Goal: Task Accomplishment & Management: Use online tool/utility

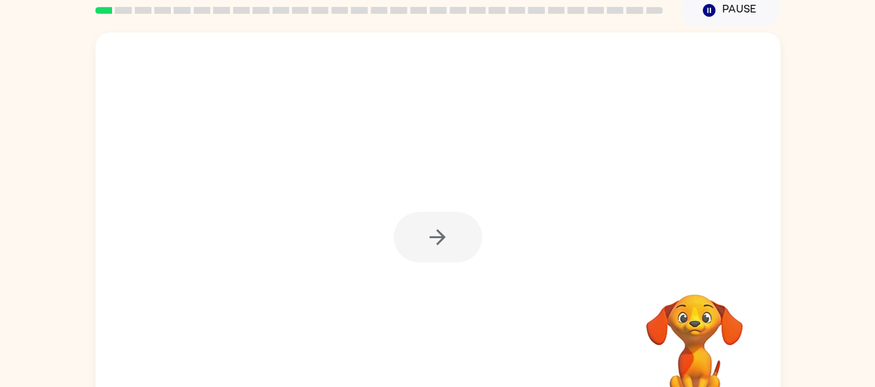
scroll to position [60, 0]
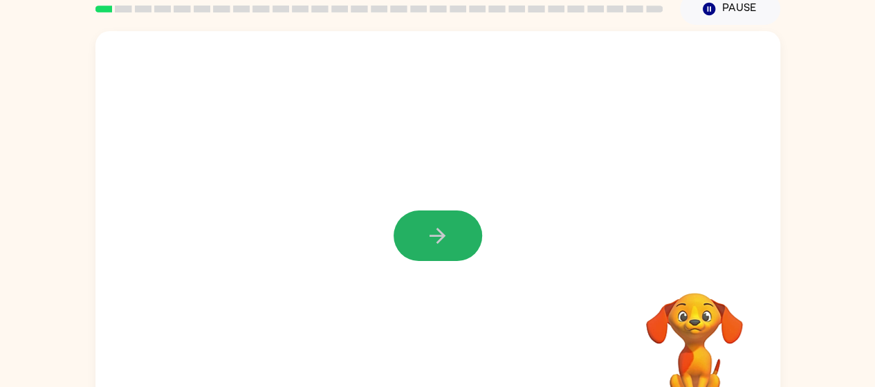
click at [438, 237] on icon "button" at bounding box center [437, 235] width 24 height 24
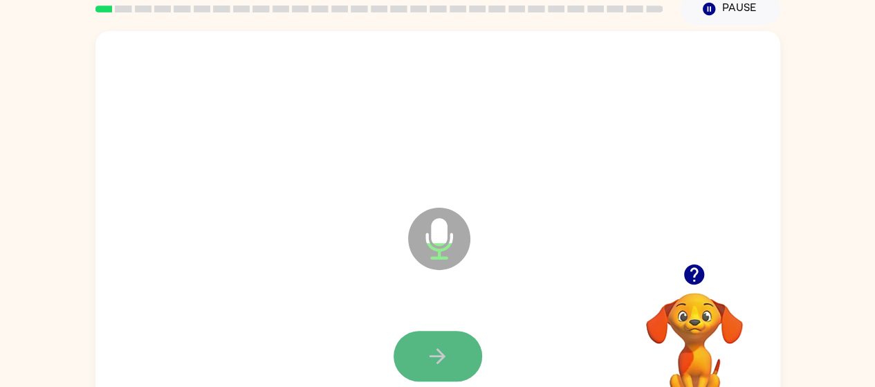
click at [424, 349] on button "button" at bounding box center [438, 356] width 89 height 50
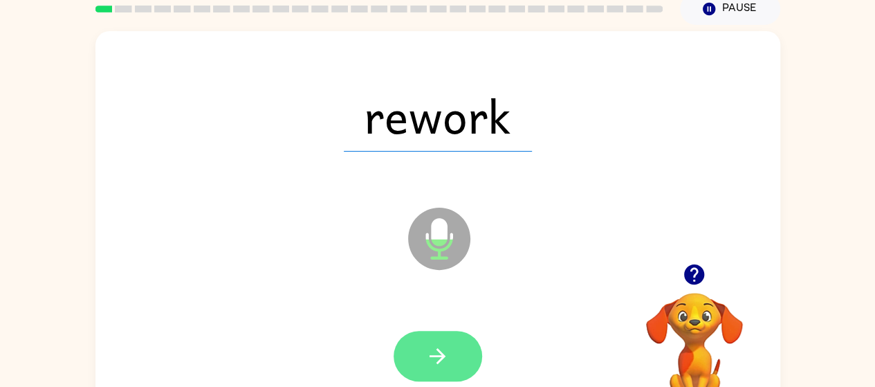
click at [428, 336] on button "button" at bounding box center [438, 356] width 89 height 50
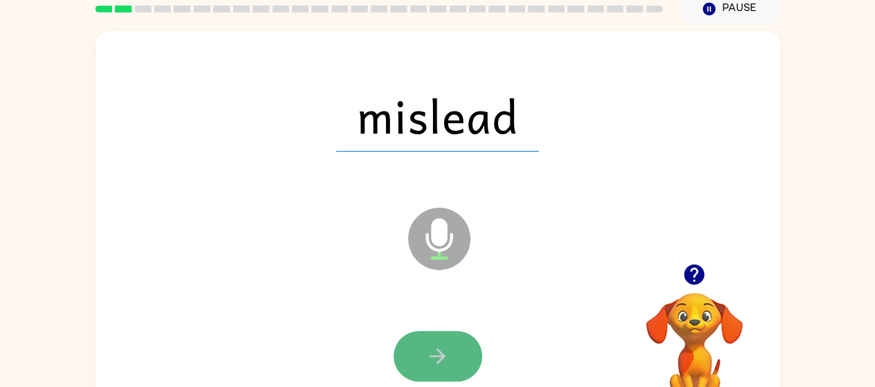
click at [419, 360] on button "button" at bounding box center [438, 356] width 89 height 50
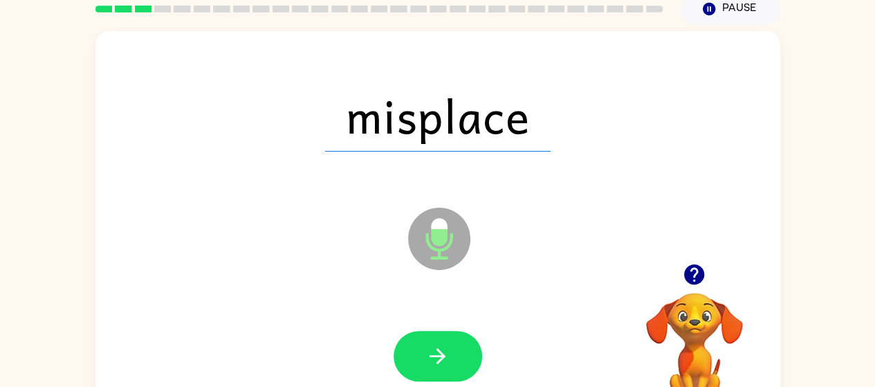
click at [419, 360] on button "button" at bounding box center [438, 356] width 89 height 50
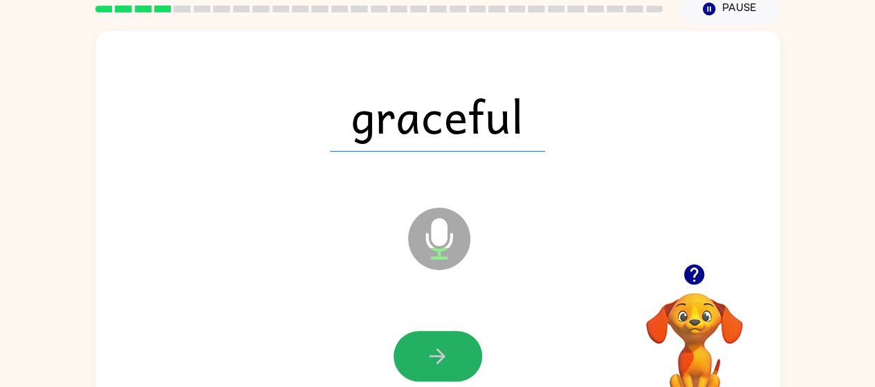
click at [419, 360] on button "button" at bounding box center [438, 356] width 89 height 50
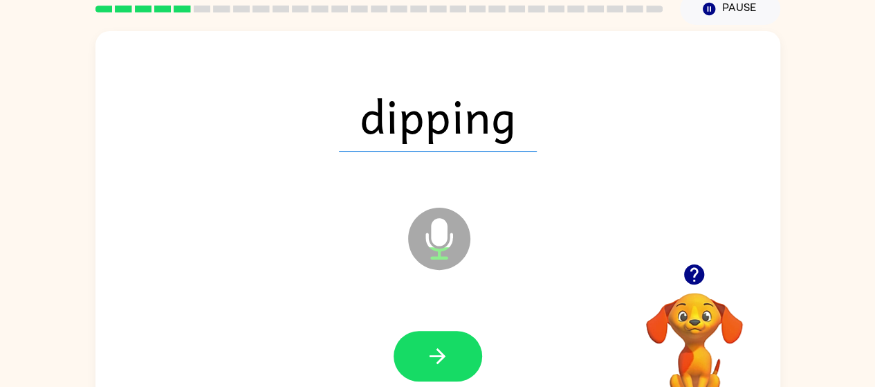
click at [416, 349] on button "button" at bounding box center [438, 356] width 89 height 50
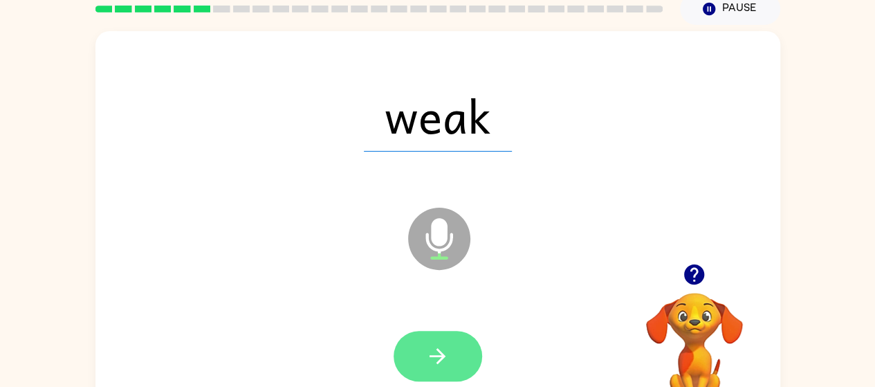
click at [415, 350] on button "button" at bounding box center [438, 356] width 89 height 50
click at [416, 347] on button "button" at bounding box center [438, 356] width 89 height 50
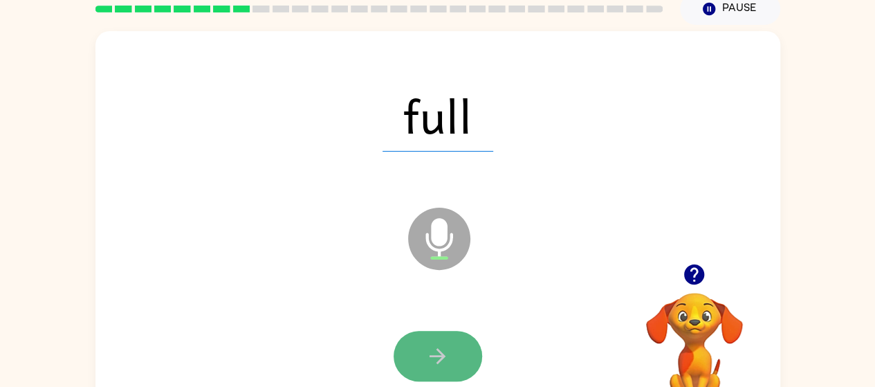
click at [414, 350] on button "button" at bounding box center [438, 356] width 89 height 50
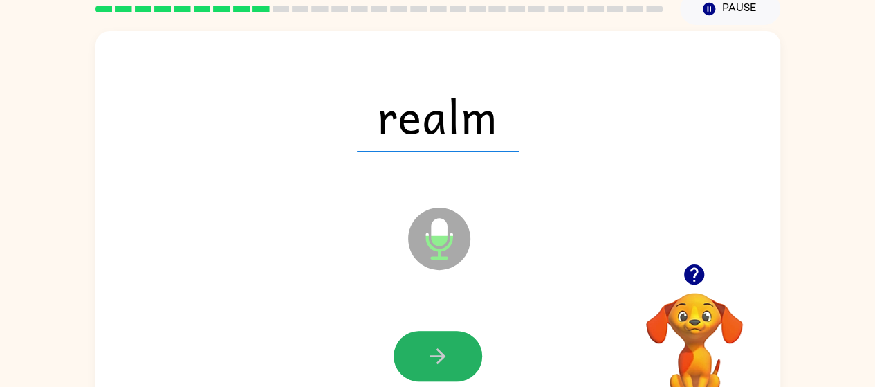
click at [414, 350] on button "button" at bounding box center [438, 356] width 89 height 50
click at [409, 353] on button "button" at bounding box center [438, 356] width 89 height 50
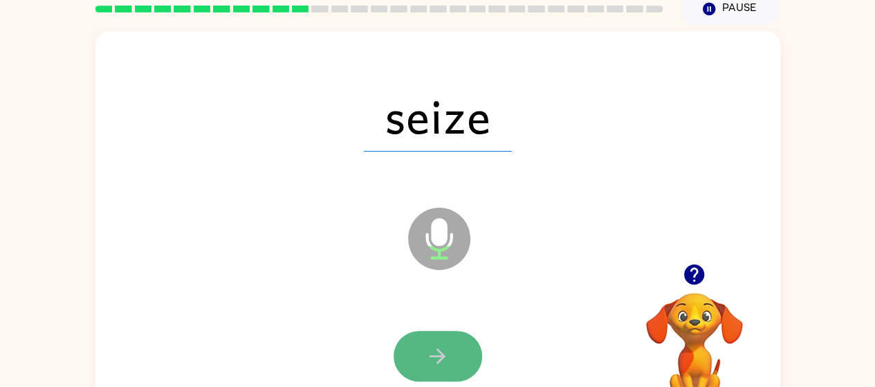
click at [409, 353] on button "button" at bounding box center [438, 356] width 89 height 50
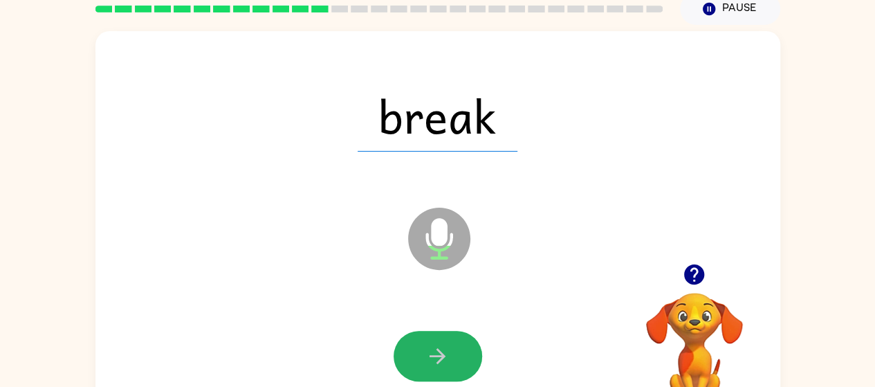
click at [409, 353] on button "button" at bounding box center [438, 356] width 89 height 50
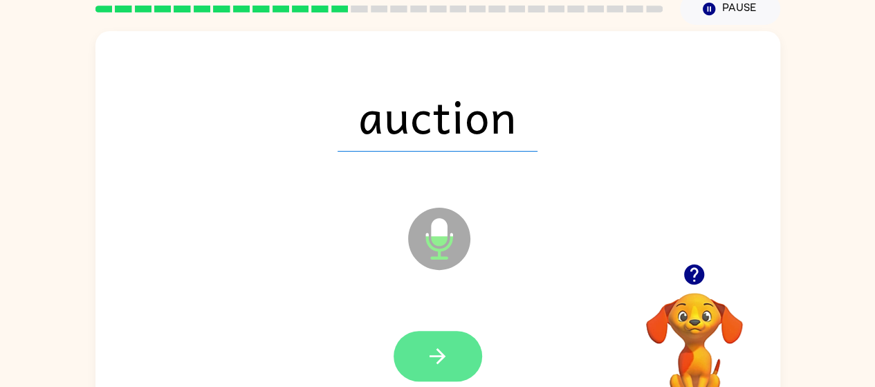
click at [407, 372] on button "button" at bounding box center [438, 356] width 89 height 50
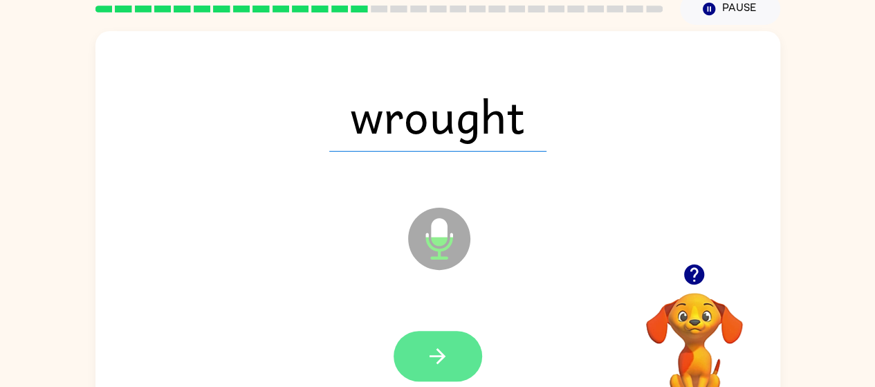
click at [403, 344] on button "button" at bounding box center [438, 356] width 89 height 50
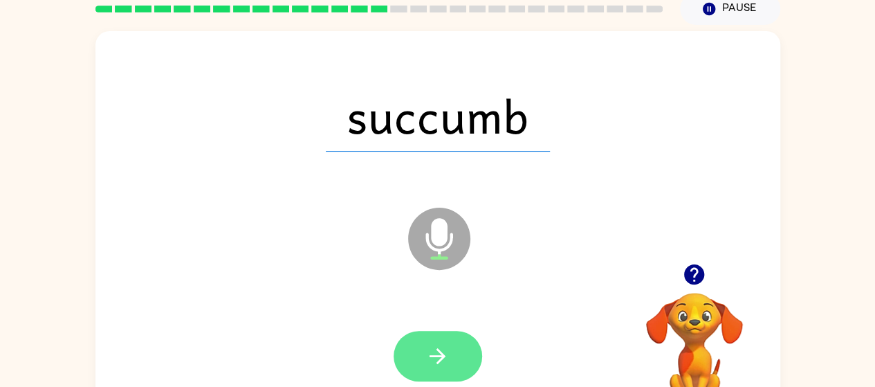
click at [429, 356] on icon "button" at bounding box center [437, 356] width 16 height 16
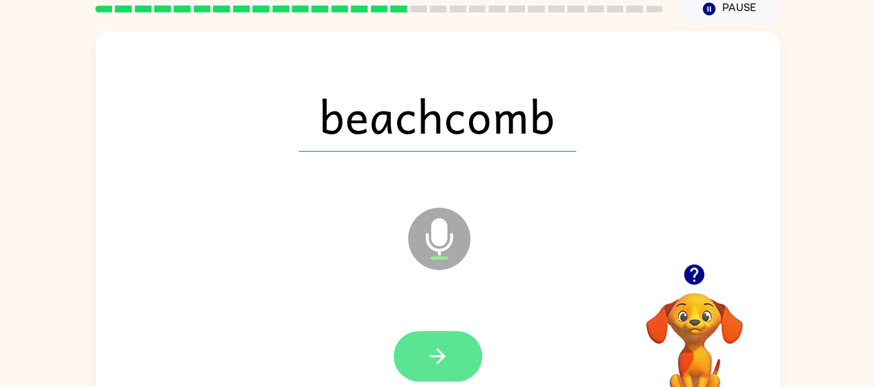
click at [426, 339] on button "button" at bounding box center [438, 356] width 89 height 50
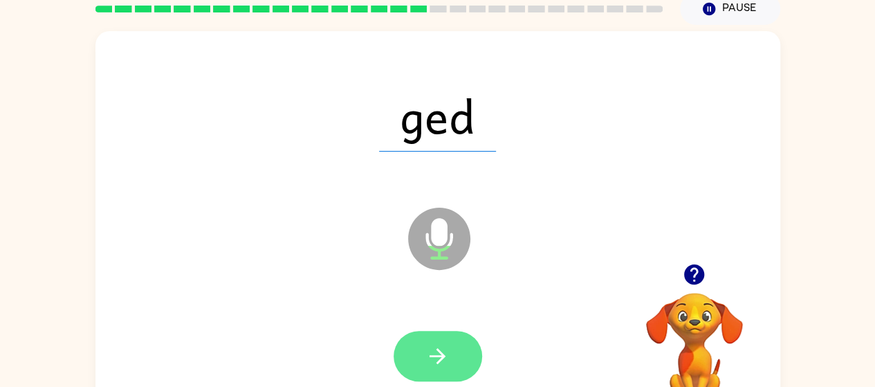
click at [399, 353] on button "button" at bounding box center [438, 356] width 89 height 50
click at [443, 353] on icon "button" at bounding box center [437, 356] width 24 height 24
click at [448, 344] on icon "button" at bounding box center [437, 356] width 24 height 24
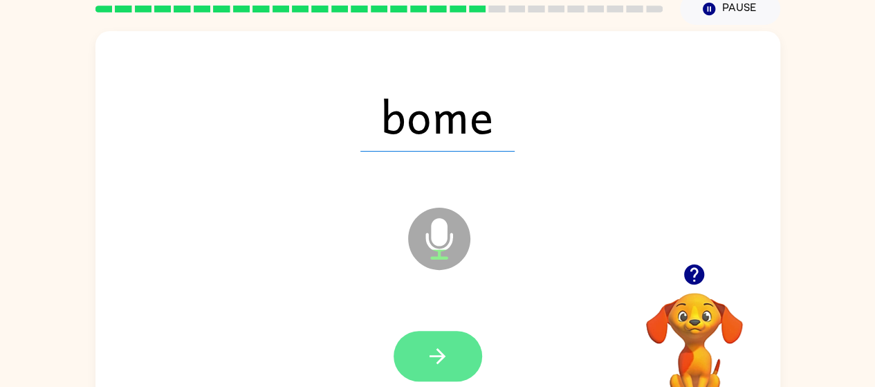
click at [436, 348] on icon "button" at bounding box center [437, 356] width 24 height 24
click at [422, 362] on button "button" at bounding box center [438, 356] width 89 height 50
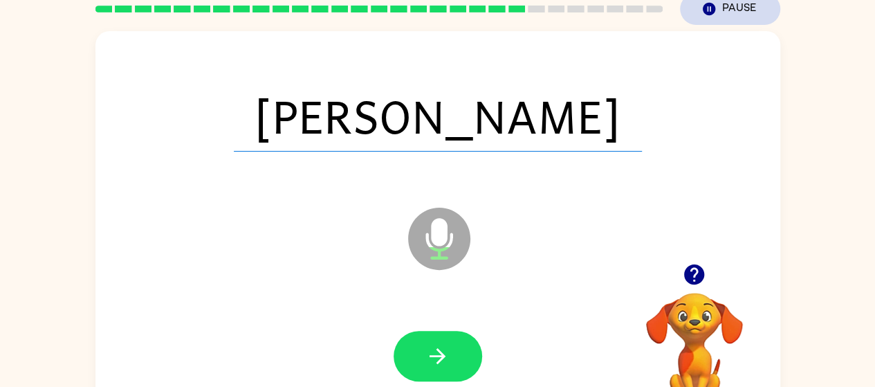
click at [736, 11] on button "Pause Pause" at bounding box center [730, 9] width 100 height 32
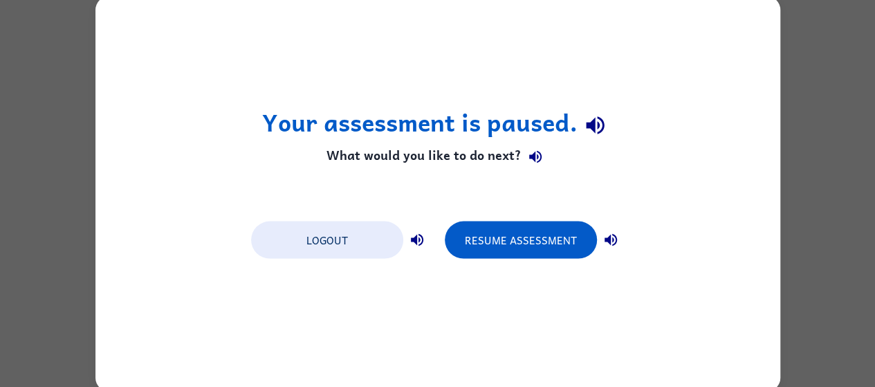
scroll to position [0, 0]
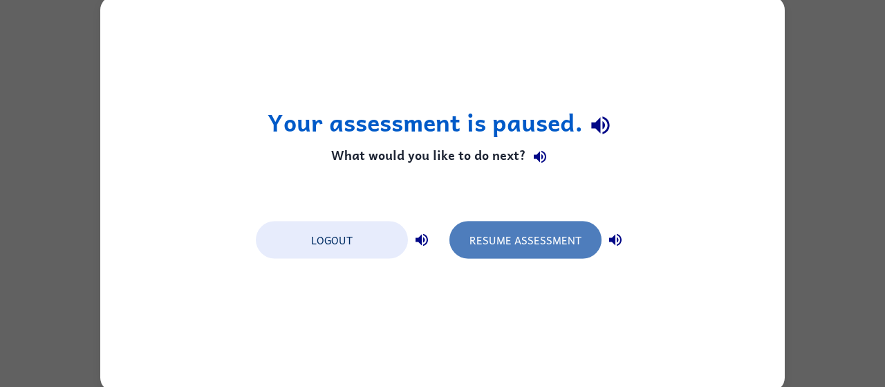
click at [490, 232] on button "Resume Assessment" at bounding box center [526, 239] width 152 height 37
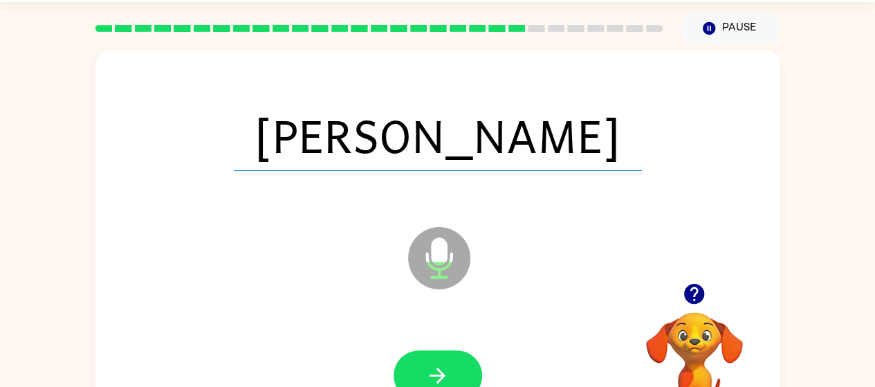
scroll to position [44, 0]
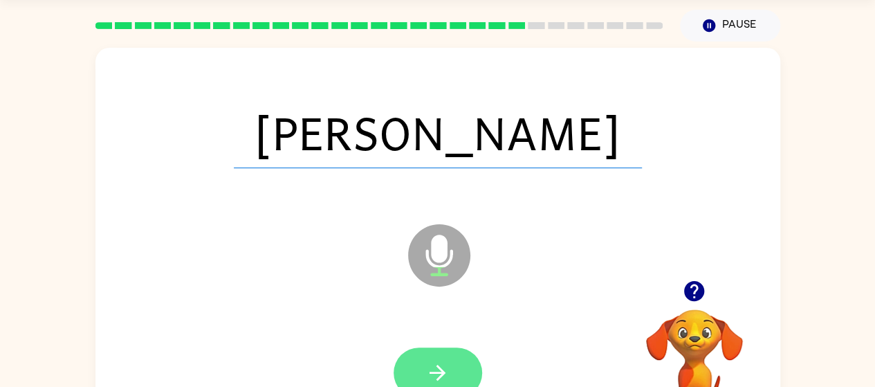
click at [447, 355] on button "button" at bounding box center [438, 372] width 89 height 50
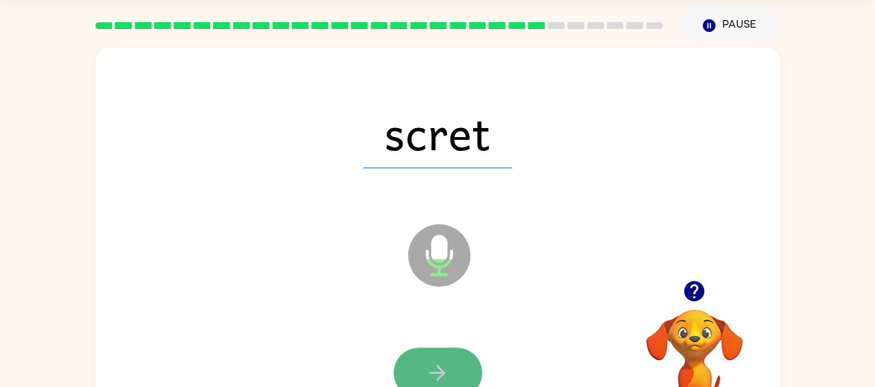
click at [447, 355] on button "button" at bounding box center [438, 372] width 89 height 50
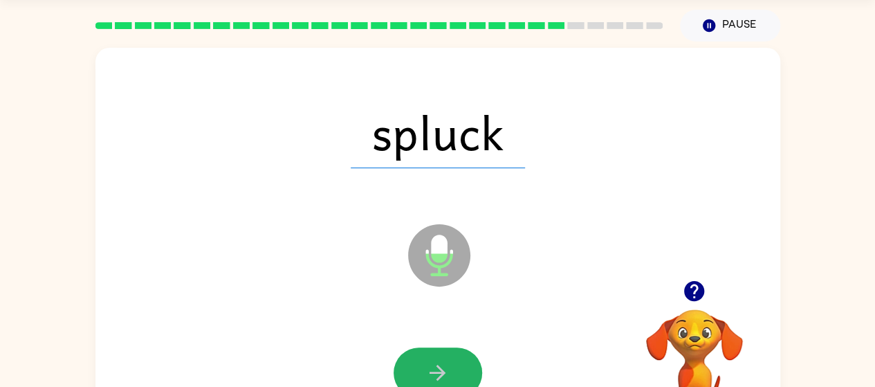
click at [447, 355] on button "button" at bounding box center [438, 372] width 89 height 50
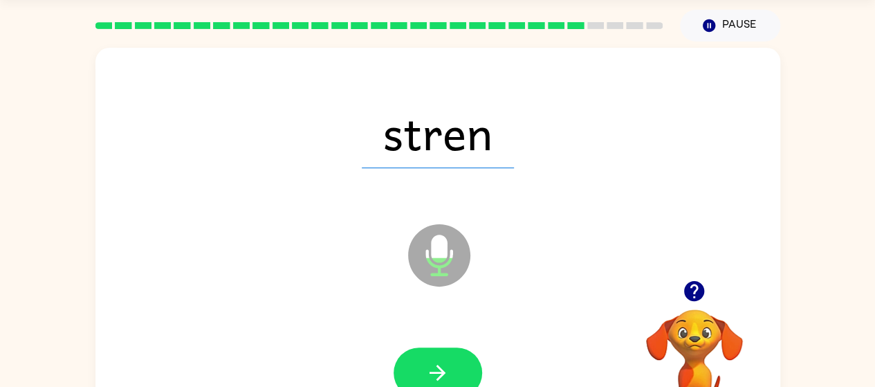
click at [447, 355] on button "button" at bounding box center [438, 372] width 89 height 50
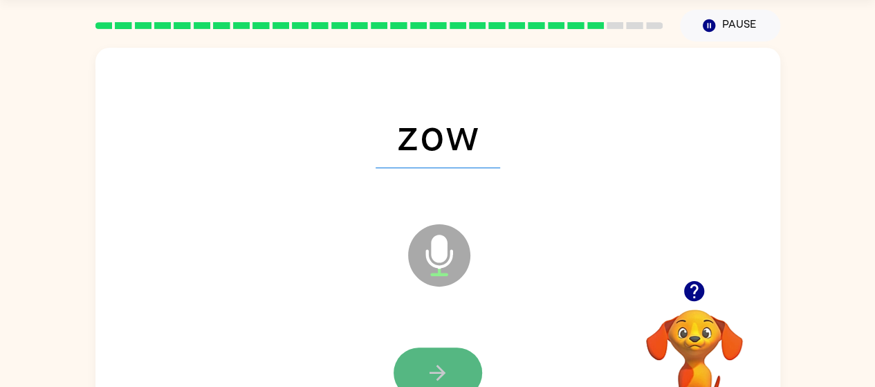
click at [447, 360] on icon "button" at bounding box center [437, 372] width 24 height 24
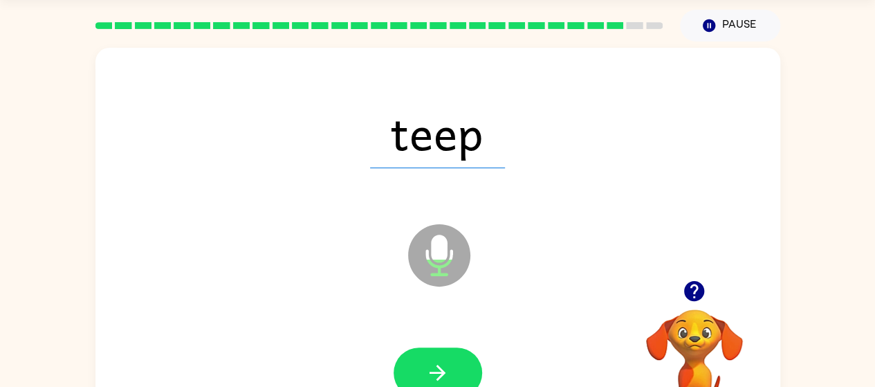
click at [452, 339] on div at bounding box center [437, 372] width 657 height 113
click at [447, 364] on icon "button" at bounding box center [437, 372] width 24 height 24
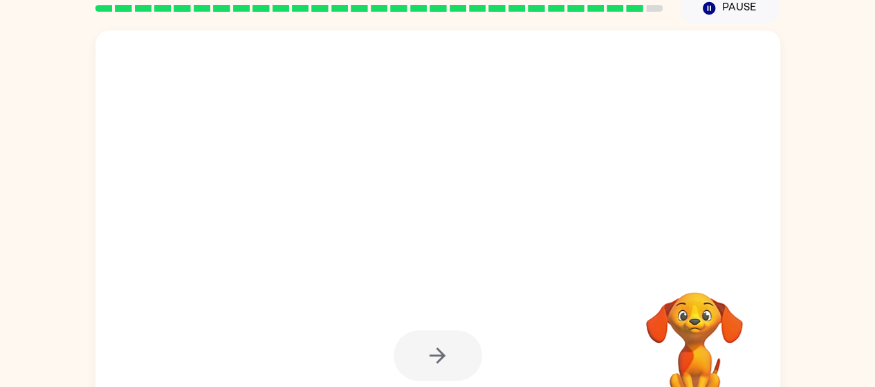
scroll to position [62, 0]
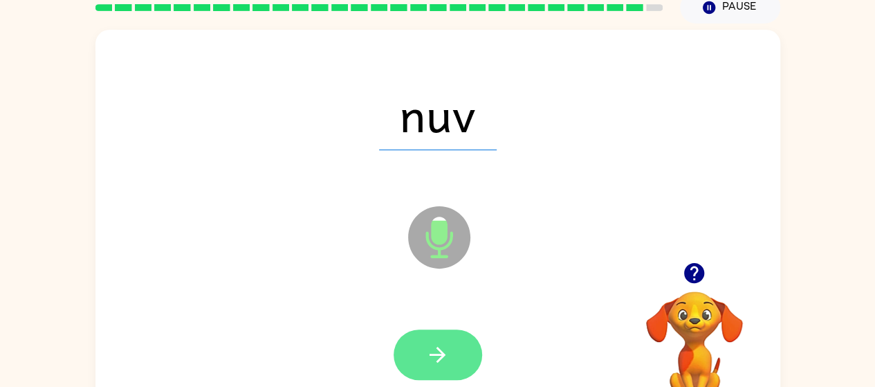
click at [445, 367] on button "button" at bounding box center [438, 354] width 89 height 50
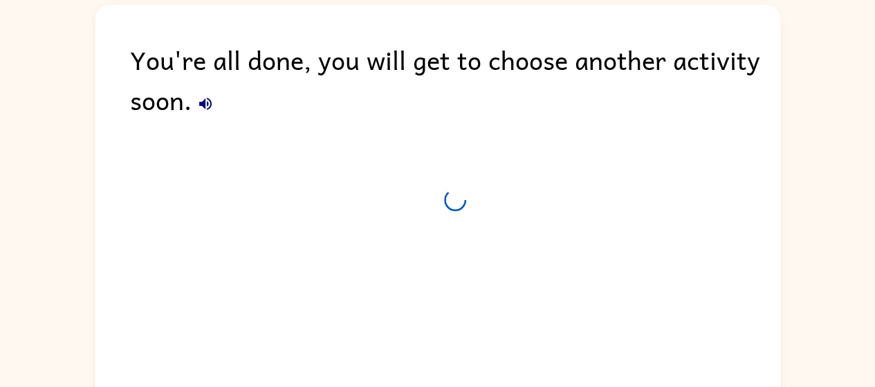
scroll to position [49, 0]
